Goal: Communication & Community: Connect with others

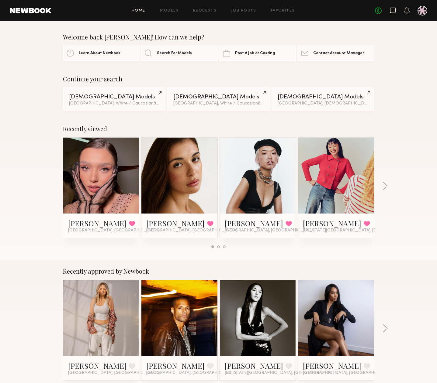
click at [391, 9] on icon at bounding box center [392, 10] width 7 height 7
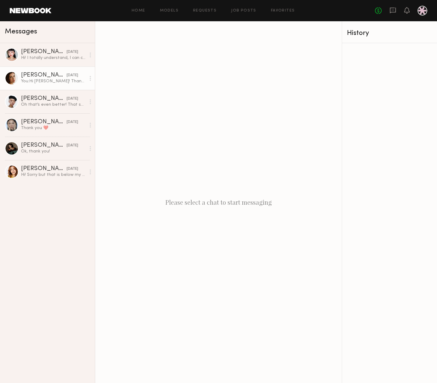
click at [39, 74] on div "[PERSON_NAME]" at bounding box center [44, 75] width 46 height 6
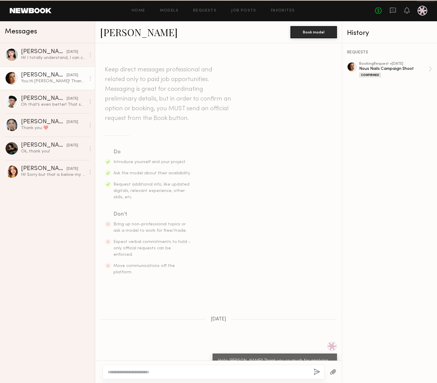
scroll to position [311, 0]
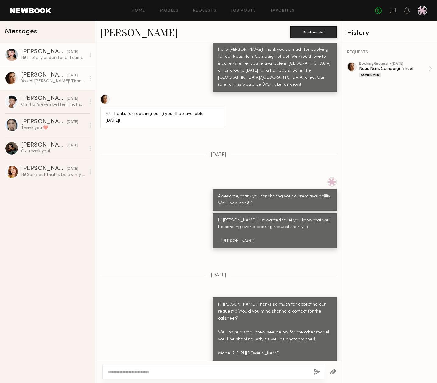
click at [43, 53] on div "[PERSON_NAME]" at bounding box center [44, 52] width 46 height 6
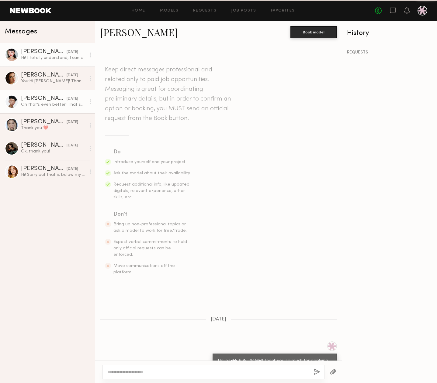
scroll to position [502, 0]
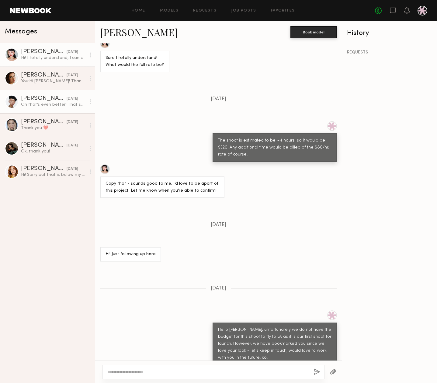
click at [40, 97] on div "[PERSON_NAME]" at bounding box center [44, 99] width 46 height 6
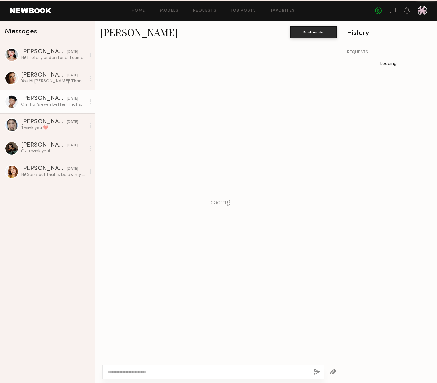
scroll to position [487, 0]
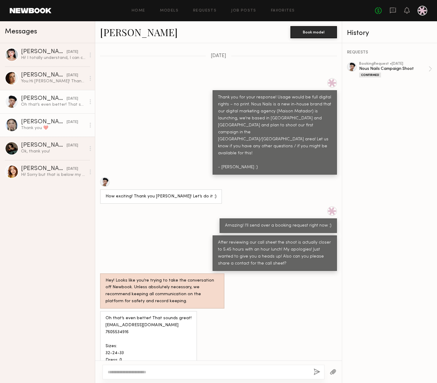
click at [38, 128] on div "Thank you ❤️" at bounding box center [53, 128] width 65 height 6
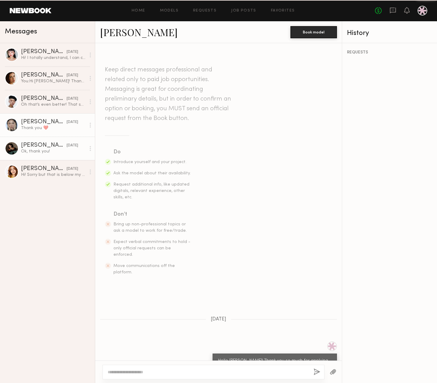
scroll to position [192, 0]
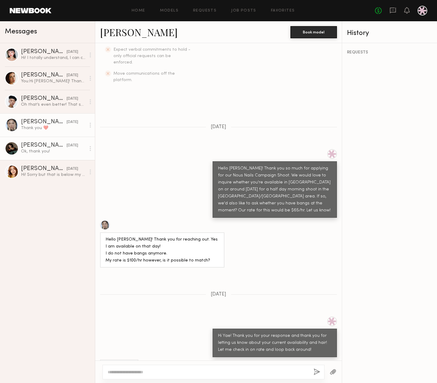
click at [33, 151] on div "Ok, thank you!" at bounding box center [53, 152] width 65 height 6
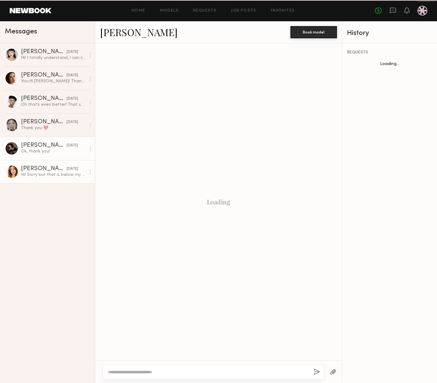
scroll to position [241, 0]
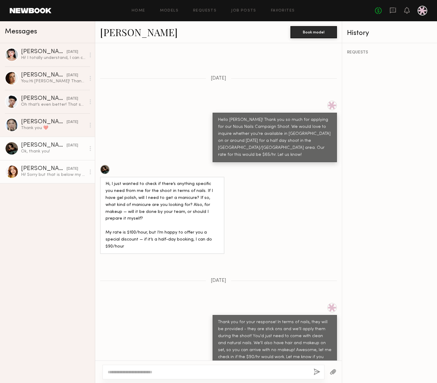
click at [50, 171] on div "[PERSON_NAME]" at bounding box center [44, 169] width 46 height 6
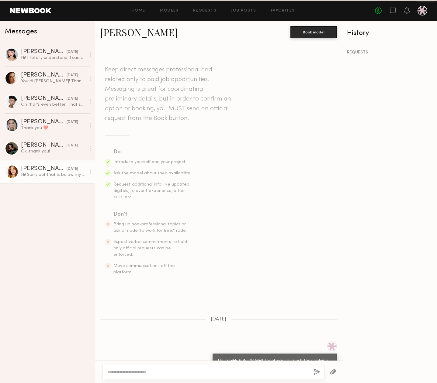
scroll to position [46, 0]
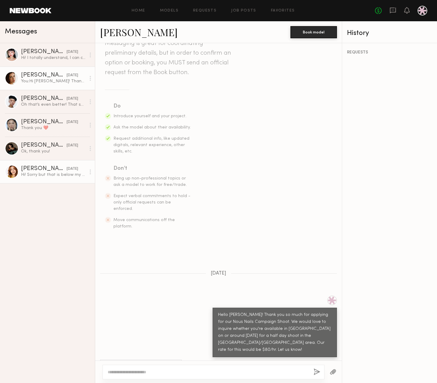
click at [19, 74] on link "[PERSON_NAME] [DATE] You: Hi [PERSON_NAME]! Thanks so much for accepting our re…" at bounding box center [47, 78] width 95 height 23
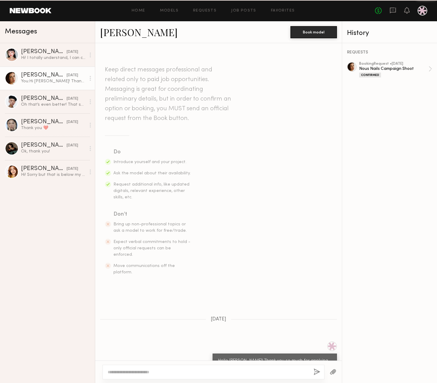
scroll to position [311, 0]
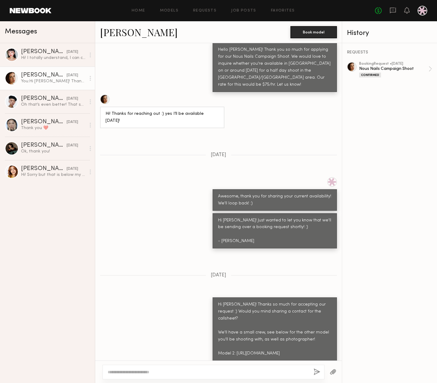
click at [102, 94] on div at bounding box center [105, 99] width 10 height 10
click at [43, 152] on div "Ok, thank you!" at bounding box center [53, 152] width 65 height 6
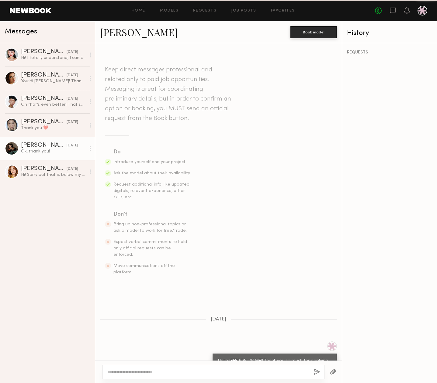
scroll to position [241, 0]
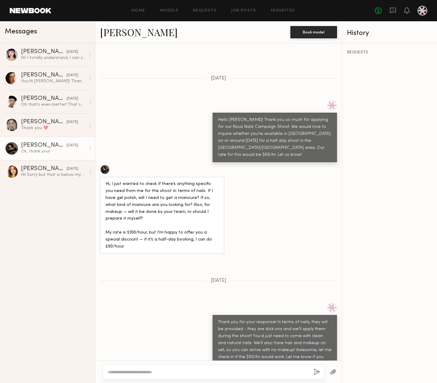
click at [104, 165] on div at bounding box center [105, 170] width 10 height 10
